Goal: Find specific page/section: Find specific page/section

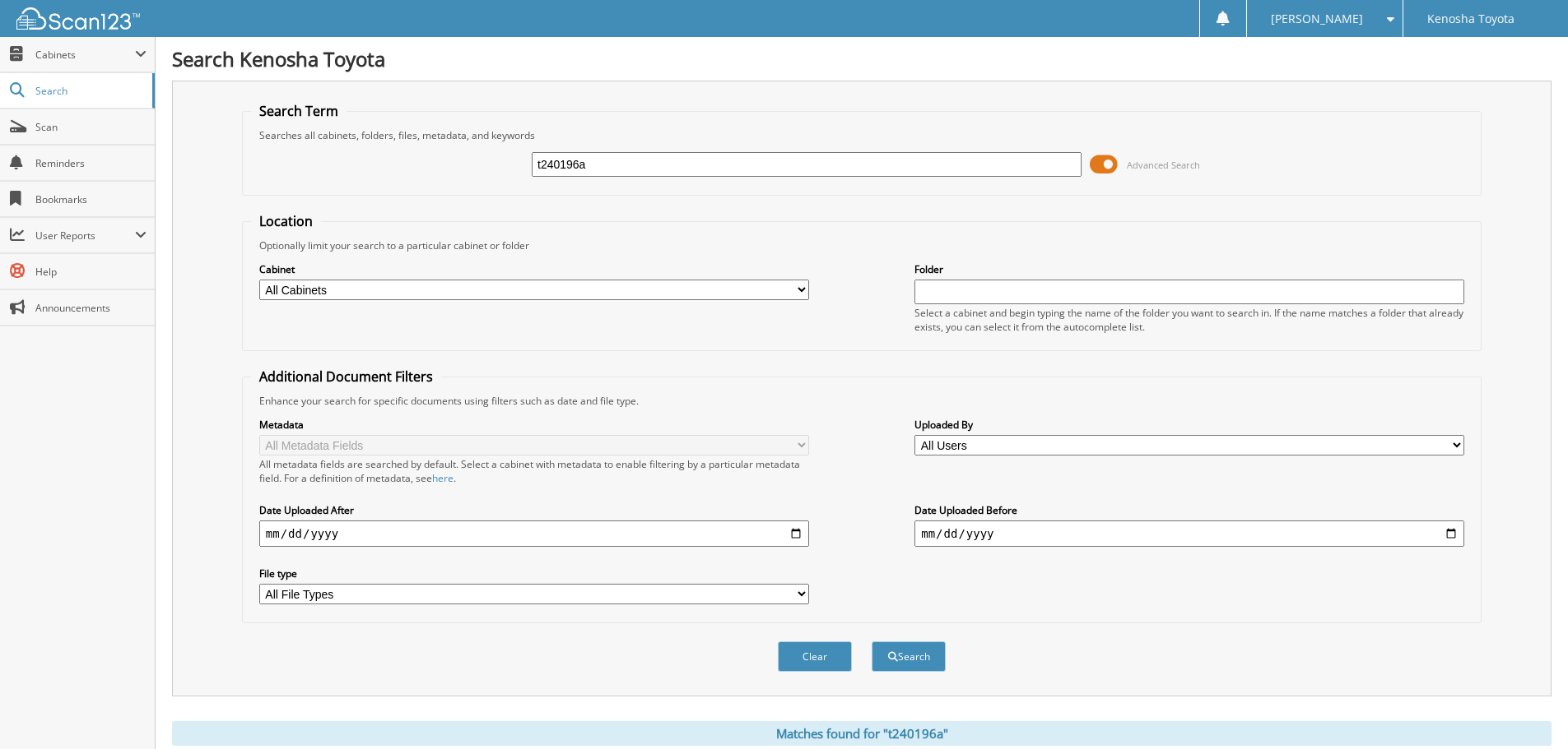
drag, startPoint x: 620, startPoint y: 171, endPoint x: 374, endPoint y: 176, distance: 246.1
click at [374, 176] on div "t240196a Advanced Search" at bounding box center [861, 164] width 1221 height 44
type input "T252159A"
click at [871, 641] on button "Search" at bounding box center [908, 657] width 74 height 31
click at [94, 87] on span "Search" at bounding box center [89, 90] width 109 height 14
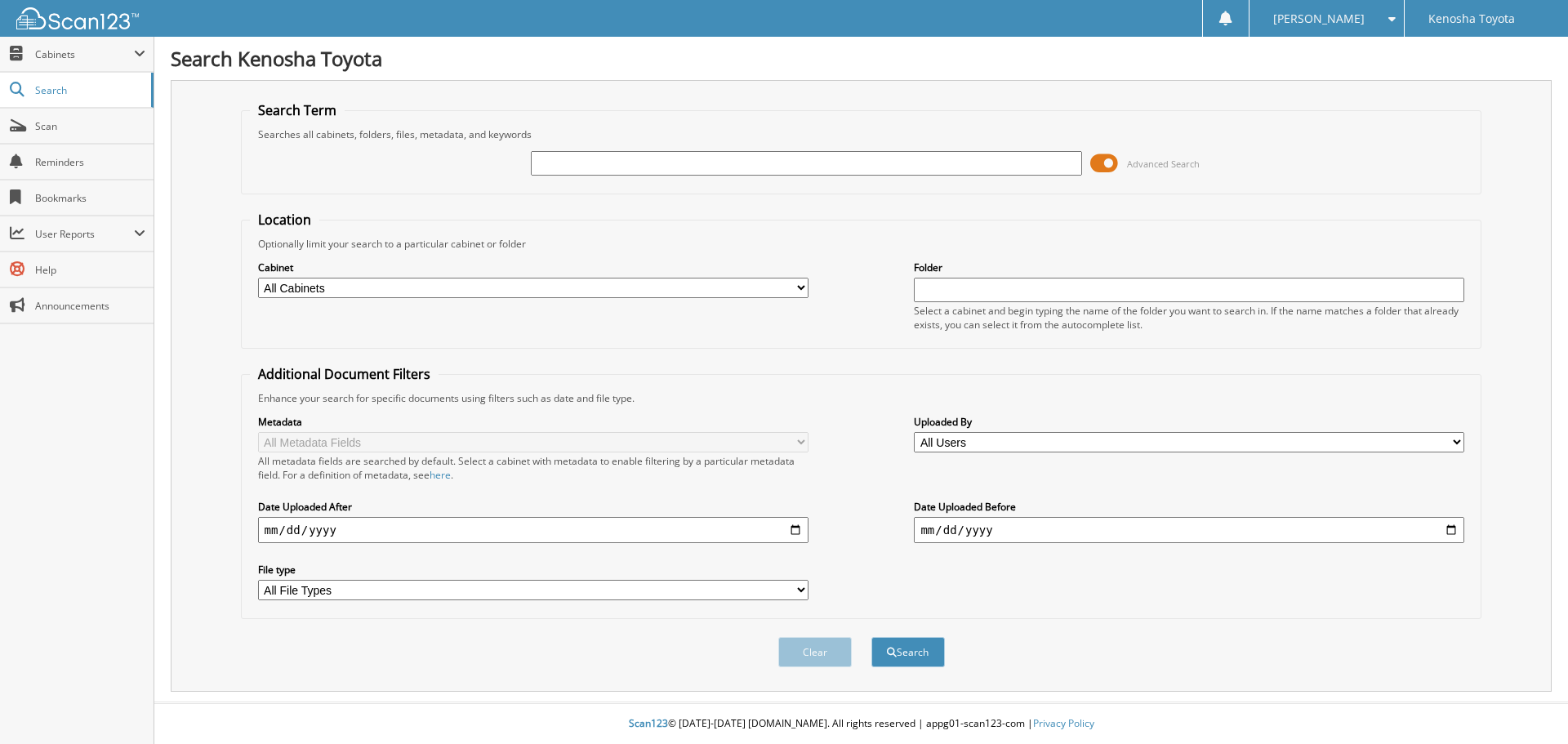
click at [98, 12] on img at bounding box center [77, 18] width 122 height 22
